Goal: Transaction & Acquisition: Purchase product/service

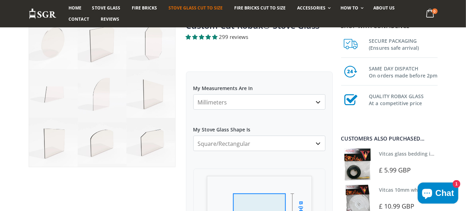
scroll to position [105, 0]
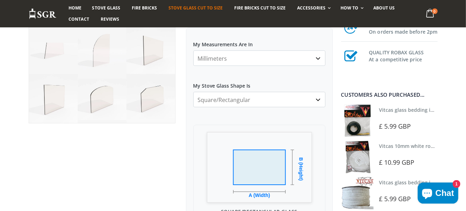
click at [231, 101] on select "Square/Rectangular Arched Half Arch Both Top Corners Cut Single Corner Cut All …" at bounding box center [259, 99] width 132 height 15
select select "arched"
click at [193, 92] on select "Square/Rectangular Arched Half Arch Both Top Corners Cut Single Corner Cut All …" at bounding box center [259, 99] width 132 height 15
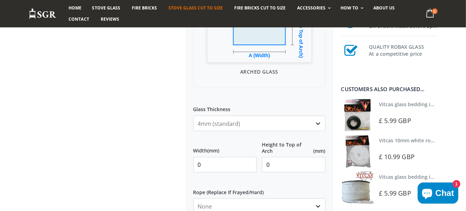
scroll to position [245, 0]
click at [209, 164] on input "0" at bounding box center [225, 163] width 64 height 15
drag, startPoint x: 209, startPoint y: 164, endPoint x: 161, endPoint y: 159, distance: 48.2
click at [165, 159] on div "Custom Cut Robax® Stove Glass 299 reviews Pool Type Default Title Pool #1 Pool …" at bounding box center [180, 145] width 315 height 618
type input "280"
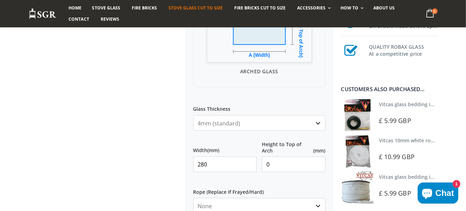
click at [275, 163] on input "0" at bounding box center [294, 163] width 64 height 15
click at [264, 165] on input "0" at bounding box center [294, 163] width 64 height 15
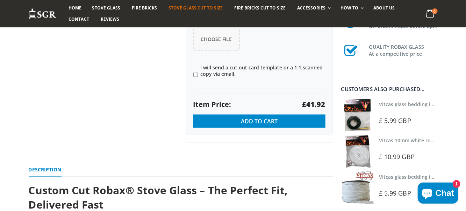
scroll to position [560, 0]
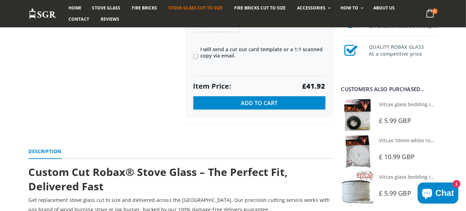
type input "190"
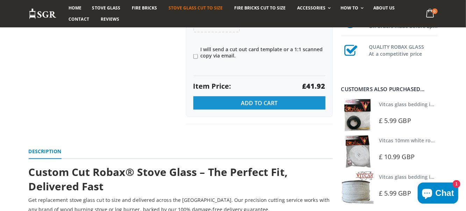
click at [259, 101] on span "Add to Cart" at bounding box center [259, 103] width 37 height 8
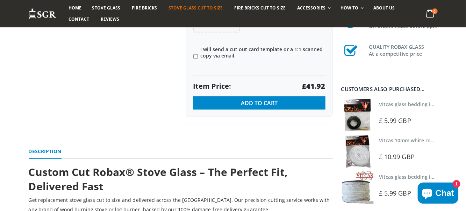
click at [196, 57] on input"] "I will send a cut out card template or a 1:1 scanned copy via email." at bounding box center [195, 56] width 5 height 5
checkbox input"] "true"
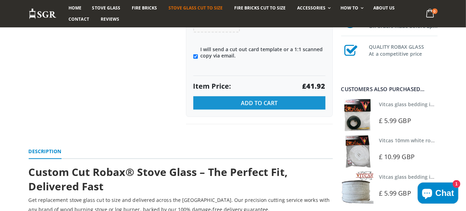
click at [261, 102] on span "Add to Cart" at bounding box center [259, 103] width 37 height 8
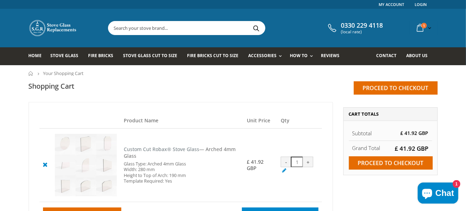
click at [284, 161] on div "-" at bounding box center [286, 161] width 10 height 10
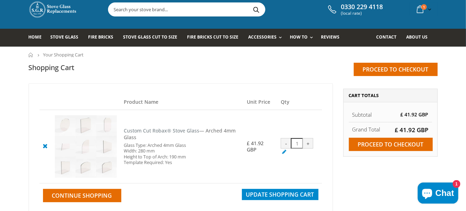
scroll to position [35, 0]
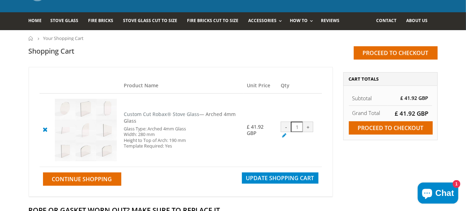
click at [296, 125] on input "1" at bounding box center [297, 126] width 12 height 10
drag, startPoint x: 299, startPoint y: 127, endPoint x: 266, endPoint y: 127, distance: 32.9
click at [279, 126] on td "- 1 +" at bounding box center [299, 129] width 44 height 73
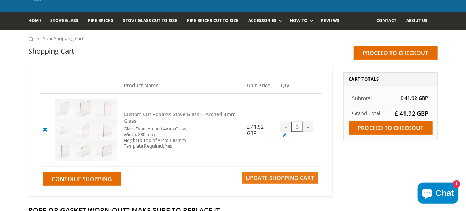
type input "0"
click at [289, 176] on span "Update Shopping Cart" at bounding box center [280, 178] width 68 height 8
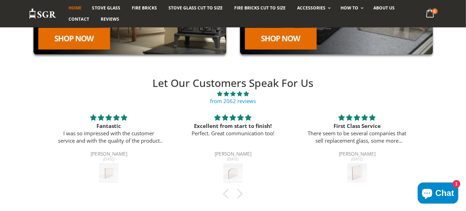
scroll to position [184, 0]
